Goal: Information Seeking & Learning: Find specific fact

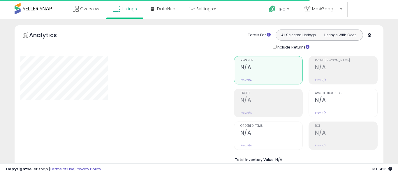
type input "******"
select select "**"
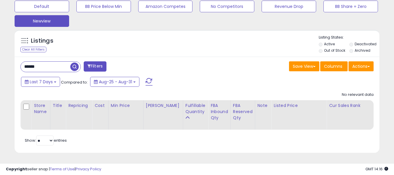
scroll to position [187, 0]
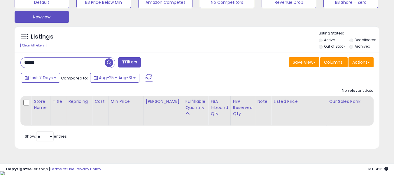
drag, startPoint x: 59, startPoint y: 61, endPoint x: 0, endPoint y: 64, distance: 59.5
click at [0, 64] on div "**********" at bounding box center [197, 1] width 394 height 338
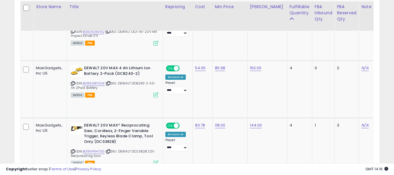
scroll to position [824, 0]
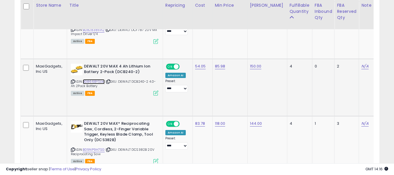
click at [102, 81] on link "B0866BYSLM" at bounding box center [94, 81] width 22 height 5
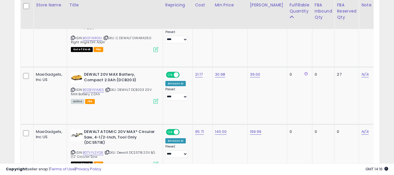
scroll to position [1330, 0]
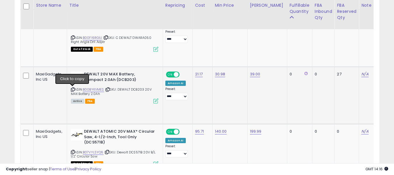
click at [72, 90] on icon at bounding box center [73, 89] width 4 height 3
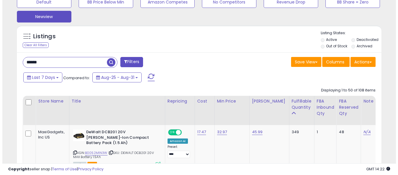
scroll to position [187, 0]
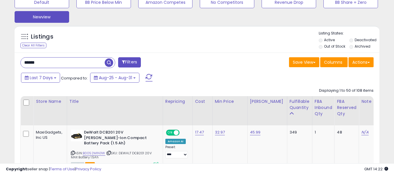
drag, startPoint x: 45, startPoint y: 64, endPoint x: 5, endPoint y: 62, distance: 40.6
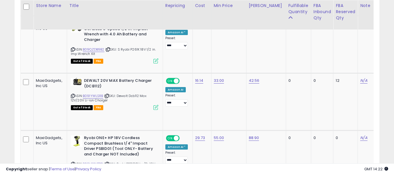
scroll to position [1096, 0]
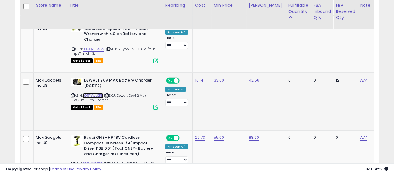
click at [95, 96] on link "B091YWLSRB" at bounding box center [93, 95] width 20 height 5
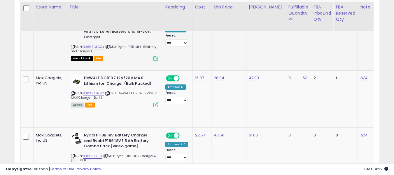
scroll to position [1500, 0]
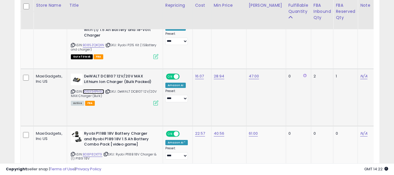
click at [97, 91] on link "B06X94PH92" at bounding box center [93, 91] width 21 height 5
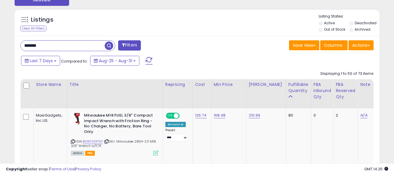
scroll to position [223, 0]
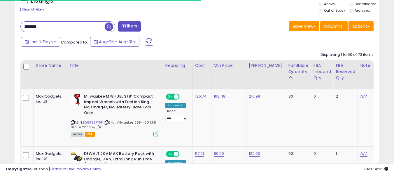
drag, startPoint x: 53, startPoint y: 27, endPoint x: 0, endPoint y: 27, distance: 53.3
paste input "text"
click at [108, 24] on span "button" at bounding box center [109, 26] width 8 height 8
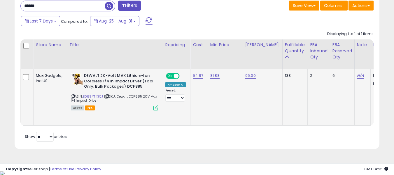
scroll to position [119, 211]
click at [73, 97] on icon at bounding box center [73, 95] width 4 height 3
click at [73, 95] on icon at bounding box center [73, 95] width 4 height 3
drag, startPoint x: 57, startPoint y: 9, endPoint x: 0, endPoint y: -2, distance: 58.0
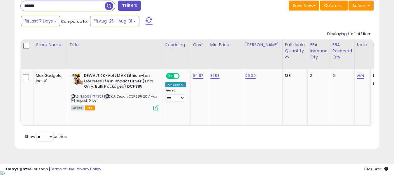
scroll to position [202, 0]
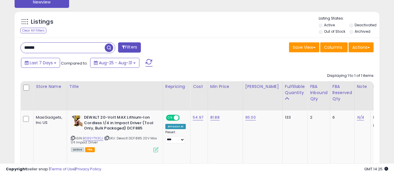
paste input "text"
click at [108, 47] on span "button" at bounding box center [109, 47] width 8 height 8
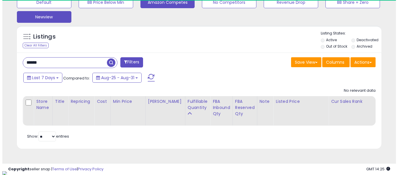
scroll to position [119, 211]
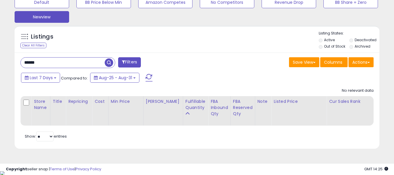
drag, startPoint x: 48, startPoint y: 61, endPoint x: 0, endPoint y: 53, distance: 48.2
click at [0, 53] on div "**********" at bounding box center [197, 1] width 394 height 338
paste input "text"
click at [109, 63] on span "button" at bounding box center [109, 62] width 8 height 8
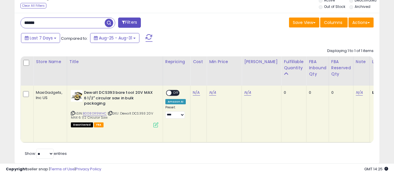
scroll to position [227, 0]
drag, startPoint x: 58, startPoint y: 19, endPoint x: 0, endPoint y: 20, distance: 57.7
paste input "text"
click at [106, 23] on span "button" at bounding box center [109, 22] width 8 height 8
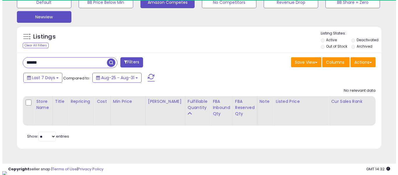
scroll to position [119, 211]
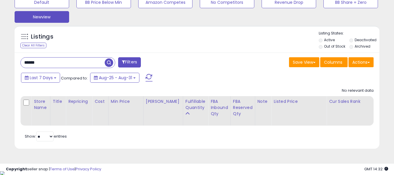
drag, startPoint x: 51, startPoint y: 65, endPoint x: 0, endPoint y: 64, distance: 50.7
click at [0, 64] on div "**********" at bounding box center [197, 1] width 394 height 338
paste input "text"
click at [106, 64] on span "button" at bounding box center [109, 62] width 8 height 8
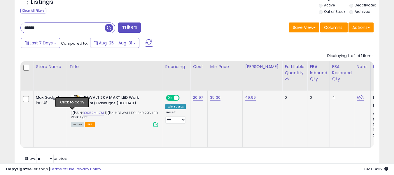
click at [73, 112] on icon at bounding box center [73, 112] width 4 height 3
drag, startPoint x: 48, startPoint y: 24, endPoint x: 0, endPoint y: 34, distance: 49.2
paste input "text"
click at [109, 25] on span "button" at bounding box center [109, 28] width 8 height 8
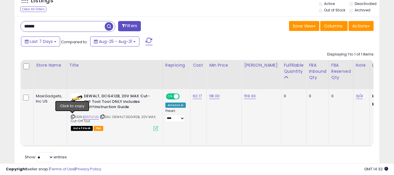
click at [73, 116] on icon at bounding box center [73, 116] width 4 height 3
drag, startPoint x: 79, startPoint y: 24, endPoint x: 0, endPoint y: 35, distance: 79.6
paste input "text"
click at [107, 26] on span "button" at bounding box center [109, 26] width 8 height 8
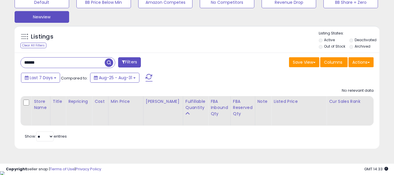
drag, startPoint x: 52, startPoint y: 59, endPoint x: 0, endPoint y: 45, distance: 53.8
click at [0, 45] on div "**********" at bounding box center [197, 1] width 394 height 338
paste input "text"
click at [108, 61] on span "button" at bounding box center [109, 62] width 8 height 8
drag, startPoint x: 52, startPoint y: 63, endPoint x: 0, endPoint y: 49, distance: 53.4
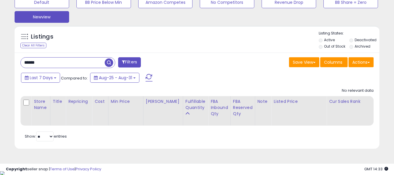
click at [0, 49] on div "**********" at bounding box center [197, 1] width 394 height 338
paste input "text"
click at [110, 62] on span "button" at bounding box center [109, 62] width 8 height 8
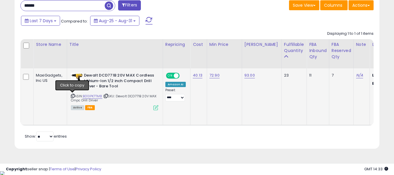
click at [73, 96] on icon at bounding box center [73, 95] width 4 height 3
drag, startPoint x: 76, startPoint y: 5, endPoint x: 14, endPoint y: 9, distance: 61.9
click at [14, 9] on div "Listings Clear All Filters" at bounding box center [196, 61] width 373 height 190
paste input "*"
type input "*******"
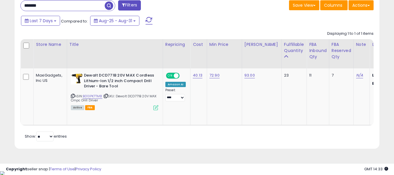
click at [108, 3] on span "button" at bounding box center [109, 5] width 8 height 8
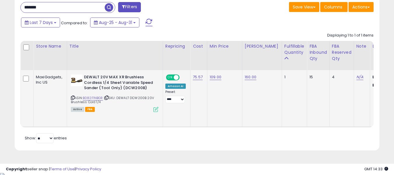
scroll to position [0, 0]
click at [72, 96] on icon at bounding box center [73, 97] width 4 height 3
